Goal: Information Seeking & Learning: Learn about a topic

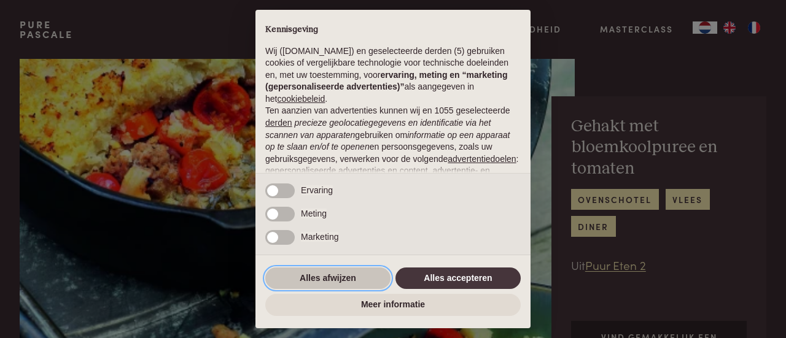
click at [323, 281] on button "Alles afwijzen" at bounding box center [327, 279] width 125 height 22
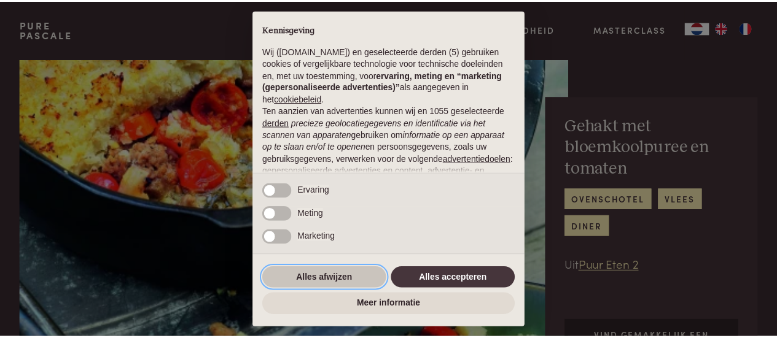
scroll to position [155, 0]
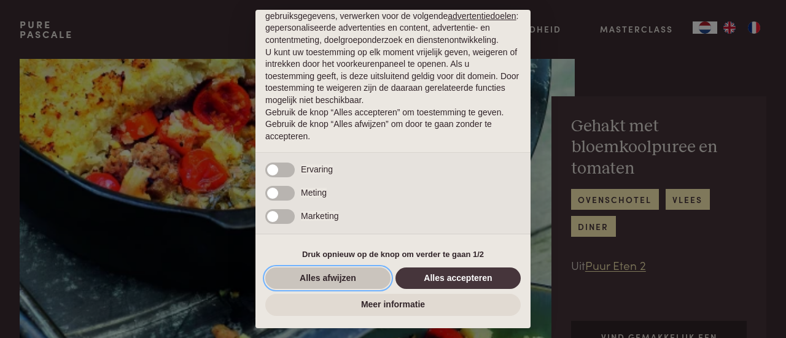
click at [300, 274] on button "Alles afwijzen" at bounding box center [327, 279] width 125 height 22
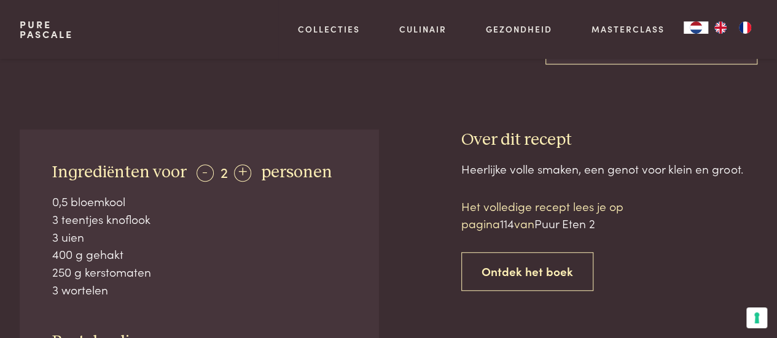
scroll to position [419, 0]
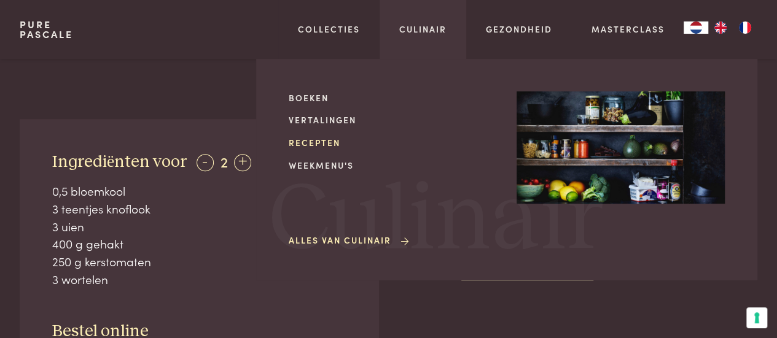
click at [334, 141] on link "Recepten" at bounding box center [393, 142] width 208 height 13
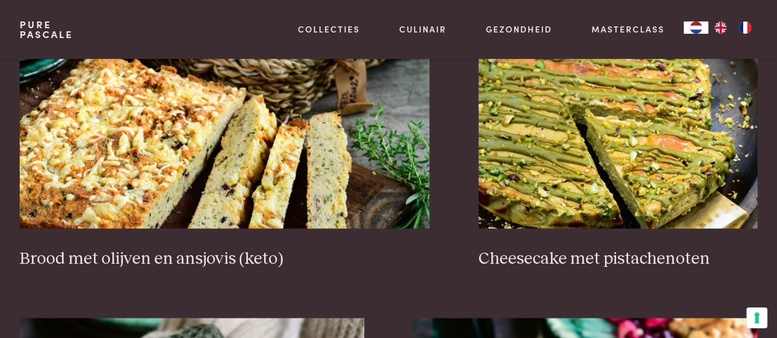
scroll to position [1143, 0]
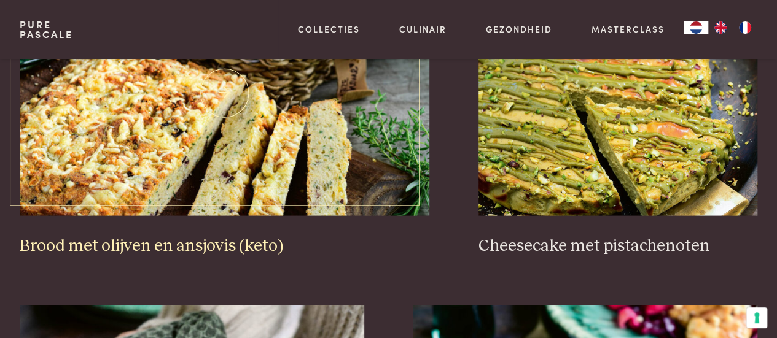
click at [254, 246] on h3 "Brood met olijven en ansjovis (keto)" at bounding box center [225, 245] width 410 height 21
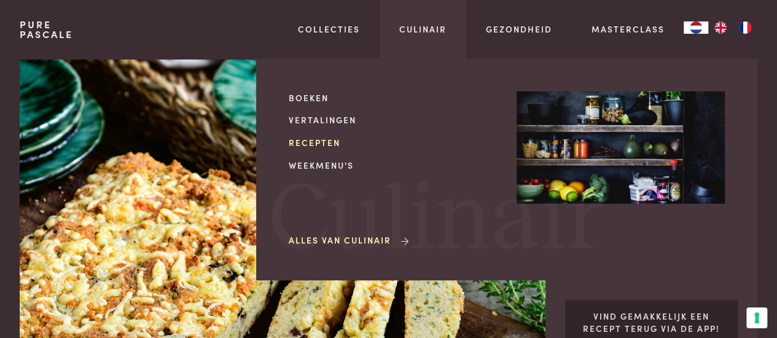
click at [312, 141] on link "Recepten" at bounding box center [393, 142] width 208 height 13
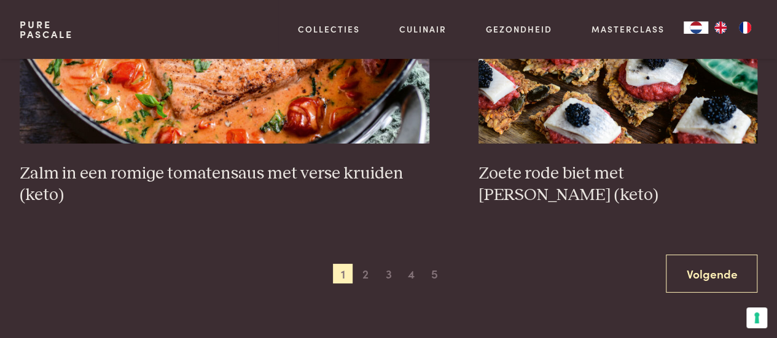
scroll to position [2227, 0]
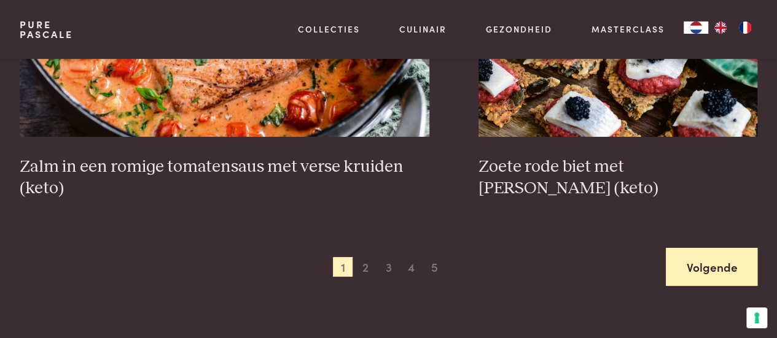
click at [699, 260] on link "Volgende" at bounding box center [710, 267] width 91 height 39
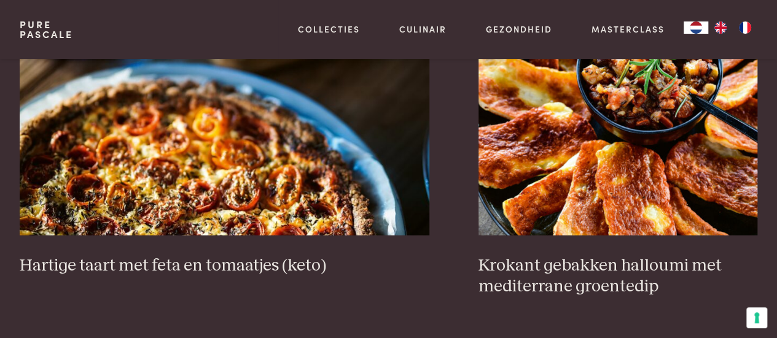
scroll to position [1130, 0]
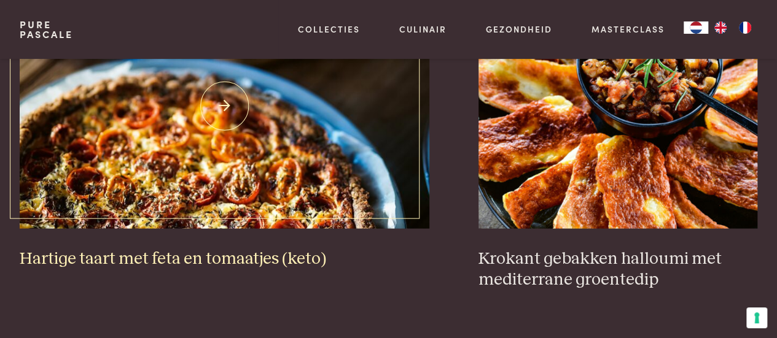
click at [171, 131] on img at bounding box center [225, 106] width 410 height 246
